Goal: Task Accomplishment & Management: Complete application form

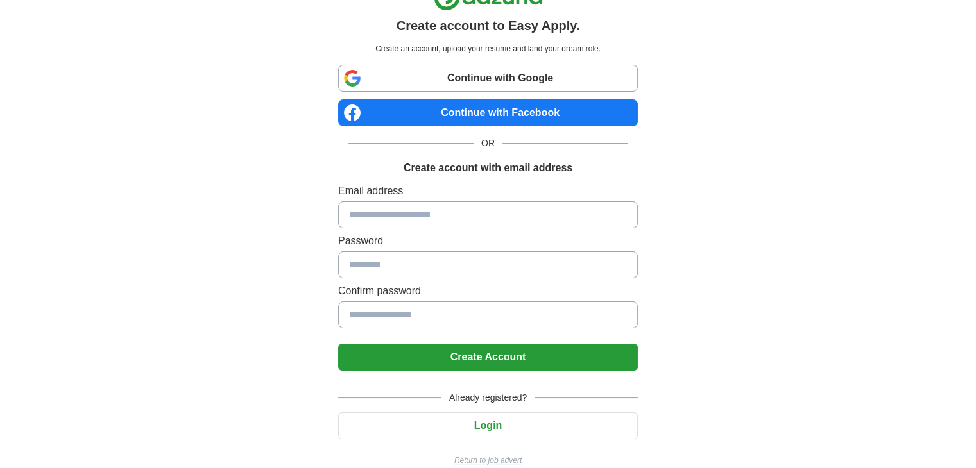
click at [482, 72] on link "Continue with Google" at bounding box center [488, 78] width 300 height 27
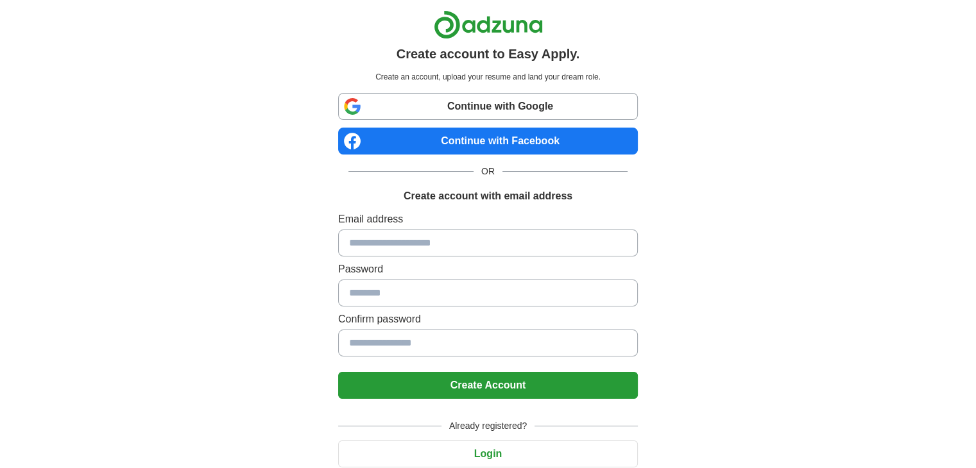
click at [443, 105] on link "Continue with Google" at bounding box center [488, 106] width 300 height 27
click at [459, 99] on link "Continue with Google" at bounding box center [488, 106] width 300 height 27
click at [493, 108] on link "Continue with Google" at bounding box center [488, 106] width 300 height 27
